Goal: Find contact information: Find contact information

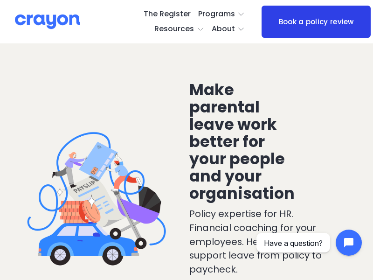
scroll to position [1438, 0]
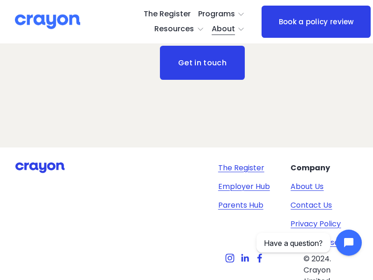
scroll to position [44, 0]
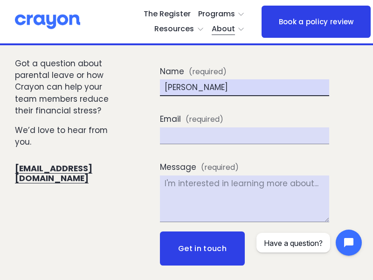
type input "Rick Stephens"
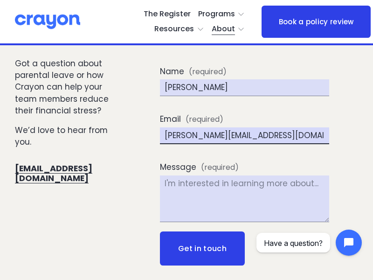
type input "rick_stephens@dominatebanners.com"
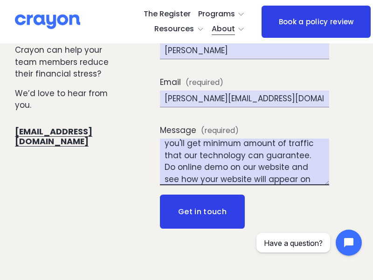
scroll to position [63, 0]
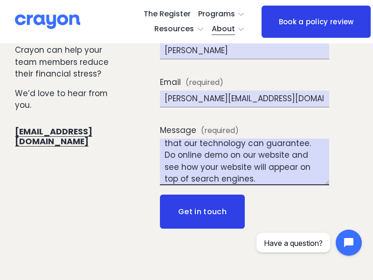
type textarea "We can place your website on top position in search engines without PPC. Just f…"
click at [202, 211] on button "Get in touch Get in touch" at bounding box center [202, 212] width 84 height 35
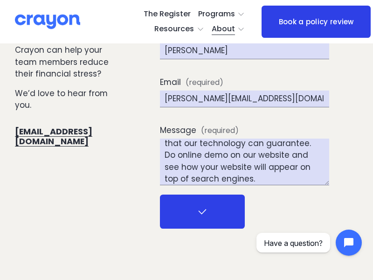
scroll to position [71, 0]
